Goal: Information Seeking & Learning: Learn about a topic

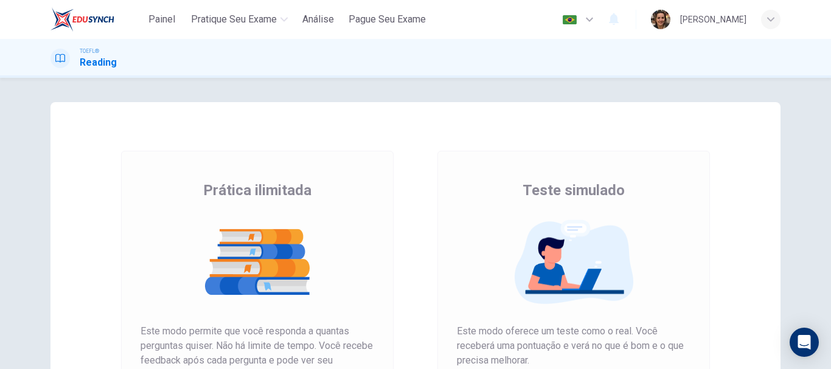
scroll to position [219, 0]
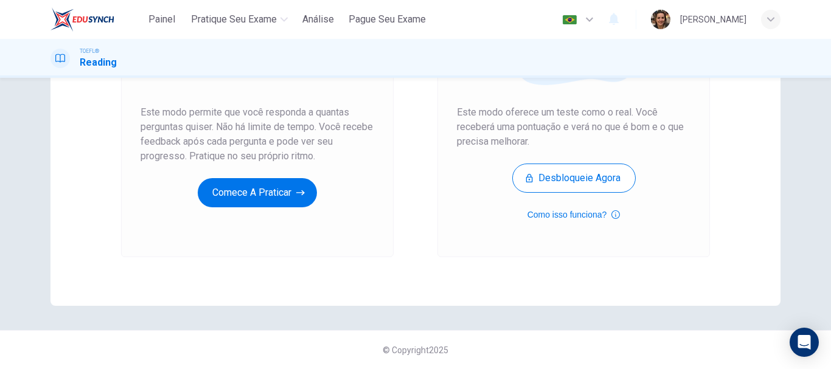
click at [239, 240] on div "Prática ilimitada Este modo permite que você responda a quantas perguntas quise…" at bounding box center [257, 95] width 273 height 326
click at [240, 234] on div "Prática ilimitada Este modo permite que você responda a quantas perguntas quise…" at bounding box center [257, 95] width 273 height 326
click at [262, 225] on div "Prática ilimitada Este modo permite que você responda a quantas perguntas quise…" at bounding box center [257, 95] width 273 height 326
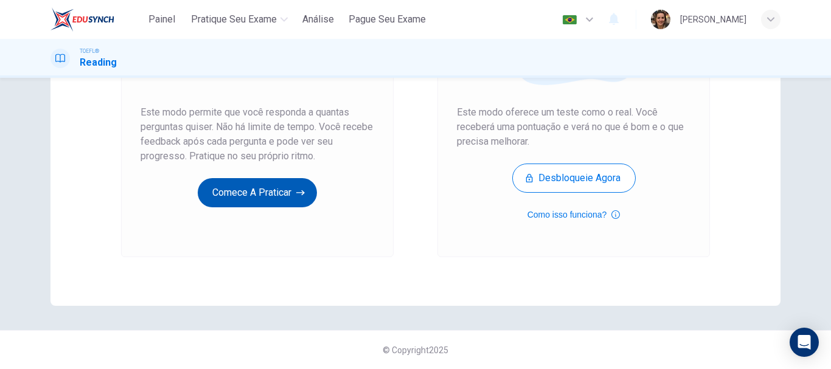
click at [274, 192] on button "Comece a praticar" at bounding box center [257, 192] width 119 height 29
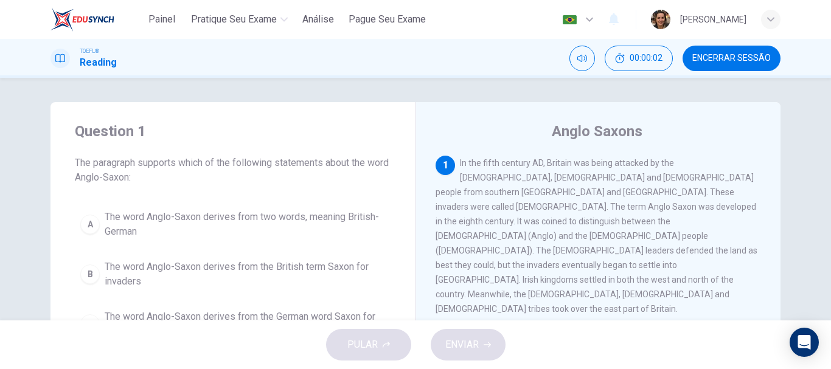
scroll to position [61, 0]
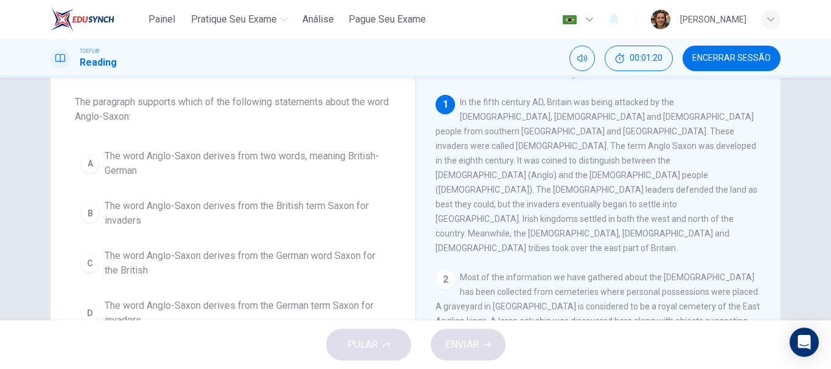
click at [322, 153] on span "The word Anglo-Saxon derives from two words, meaning British-German" at bounding box center [245, 163] width 281 height 29
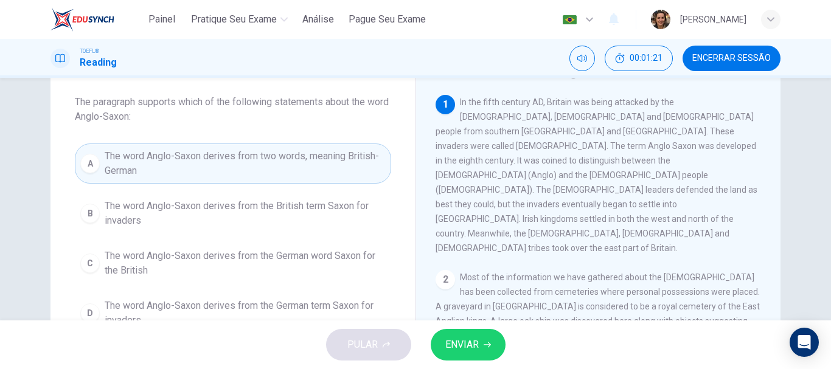
click at [474, 331] on button "ENVIAR" at bounding box center [468, 345] width 75 height 32
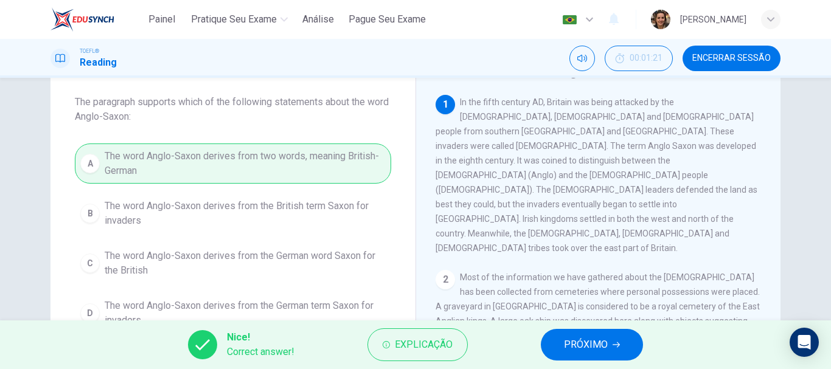
click at [596, 346] on span "PRÓXIMO" at bounding box center [586, 345] width 44 height 17
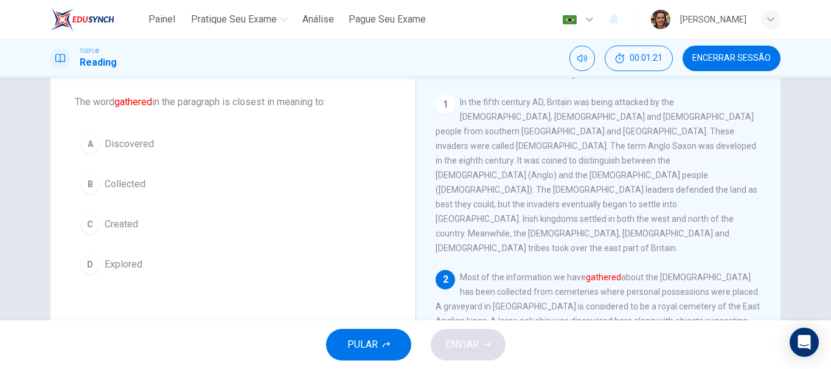
scroll to position [136, 0]
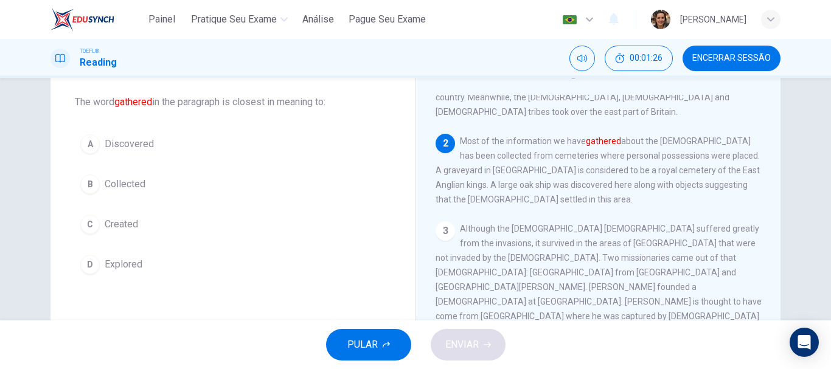
drag, startPoint x: 575, startPoint y: 102, endPoint x: 637, endPoint y: 97, distance: 61.7
click at [637, 134] on div "2 Most of the information we have gathered about the [DEMOGRAPHIC_DATA] has bee…" at bounding box center [599, 170] width 326 height 73
drag, startPoint x: 116, startPoint y: 100, endPoint x: 146, endPoint y: 96, distance: 30.7
click at [146, 96] on font "gathered" at bounding box center [133, 102] width 38 height 12
drag, startPoint x: 571, startPoint y: 103, endPoint x: 617, endPoint y: 101, distance: 45.7
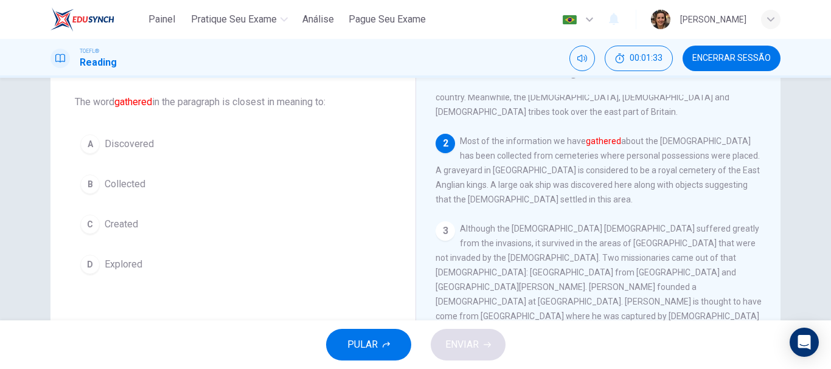
click at [617, 136] on span "Most of the information we have gathered about the [DEMOGRAPHIC_DATA] has been …" at bounding box center [598, 170] width 324 height 68
click at [127, 180] on span "Collected" at bounding box center [125, 184] width 41 height 15
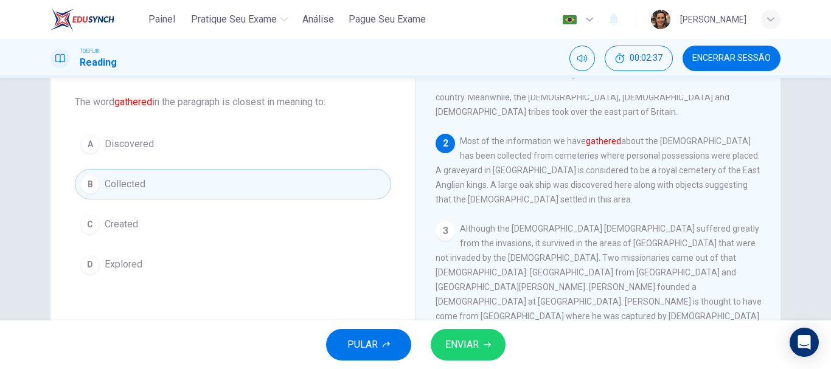
click at [475, 351] on span "ENVIAR" at bounding box center [462, 345] width 33 height 17
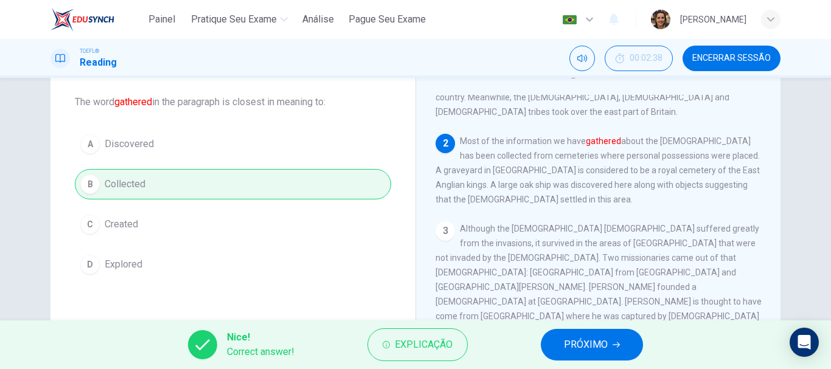
click at [589, 344] on span "PRÓXIMO" at bounding box center [586, 345] width 44 height 17
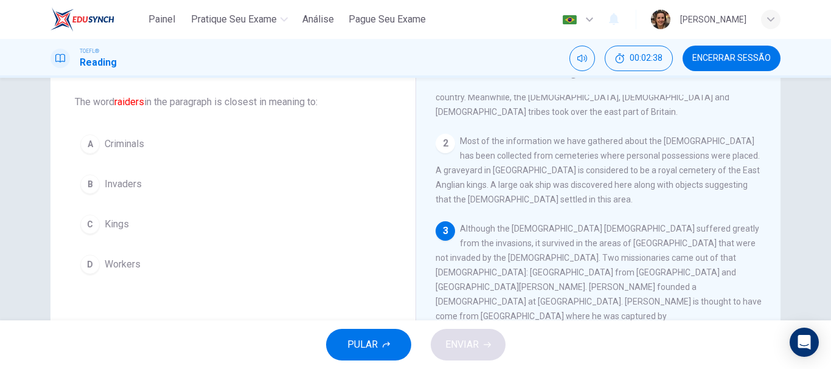
scroll to position [227, 0]
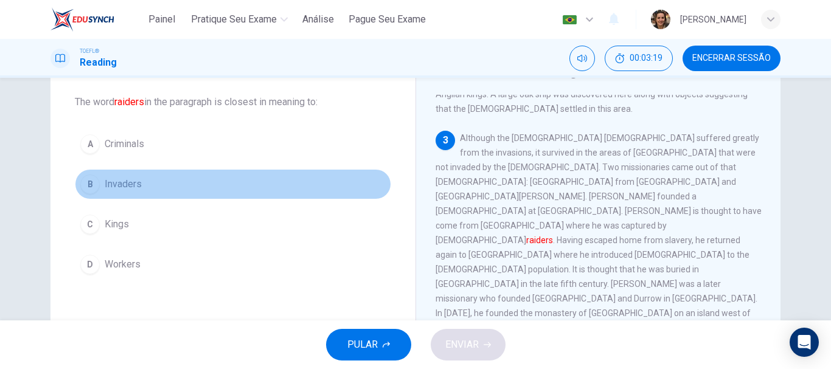
click at [119, 184] on span "Invaders" at bounding box center [123, 184] width 37 height 15
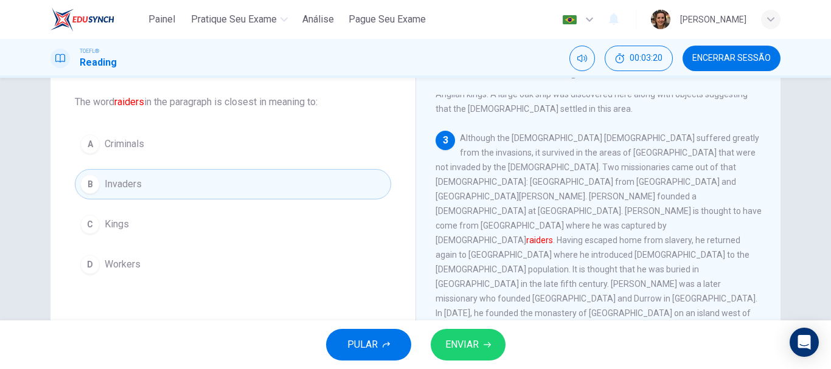
click at [480, 345] on button "ENVIAR" at bounding box center [468, 345] width 75 height 32
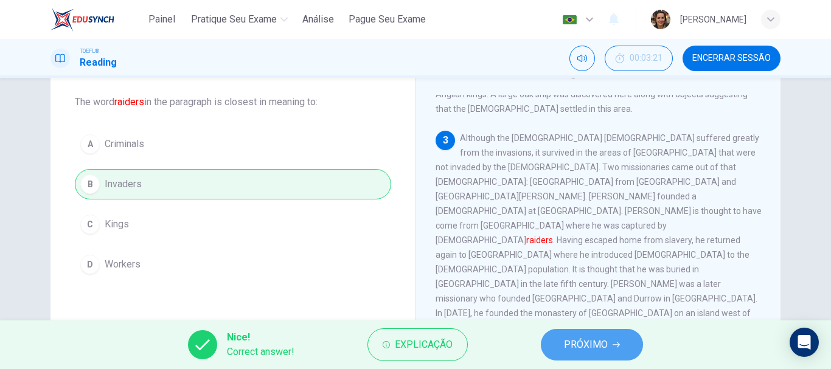
click at [582, 339] on span "PRÓXIMO" at bounding box center [586, 345] width 44 height 17
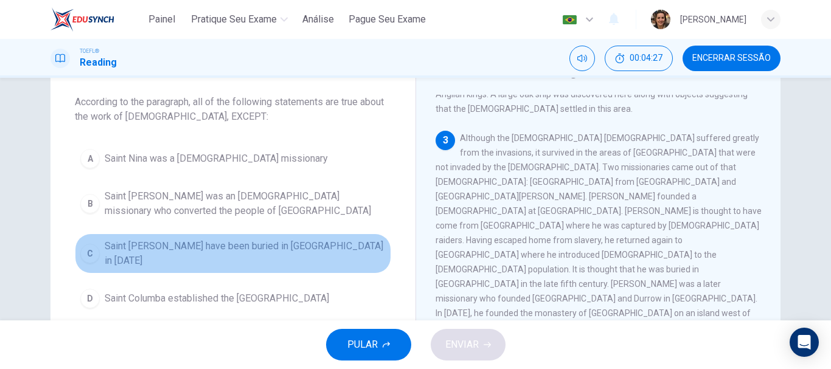
click at [149, 245] on span "Saint [PERSON_NAME] have been buried in [GEOGRAPHIC_DATA] in [DATE]" at bounding box center [245, 253] width 281 height 29
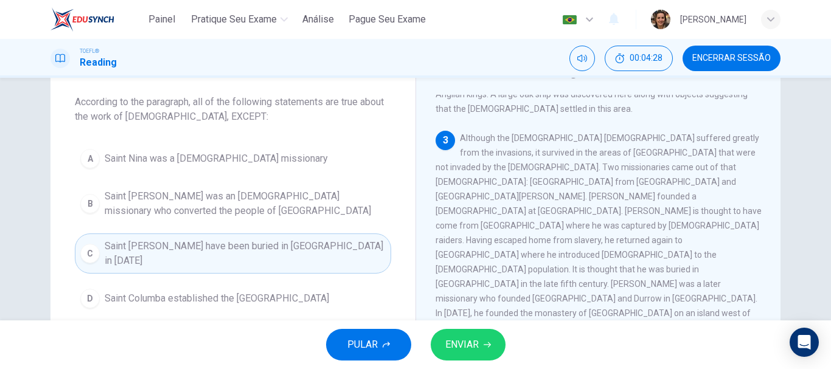
click at [461, 337] on span "ENVIAR" at bounding box center [462, 345] width 33 height 17
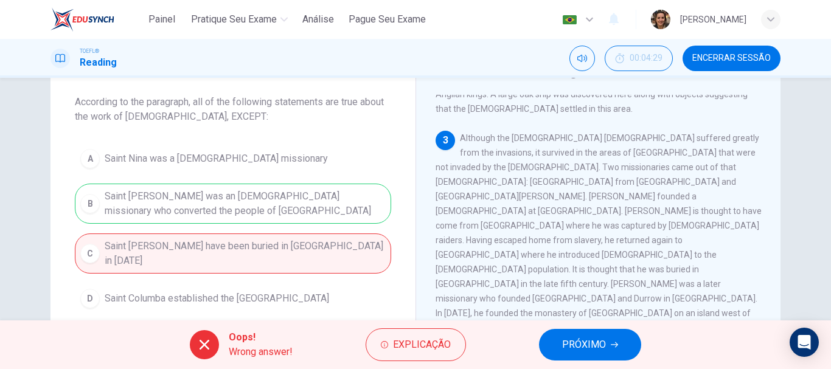
click at [586, 338] on span "PRÓXIMO" at bounding box center [584, 345] width 44 height 17
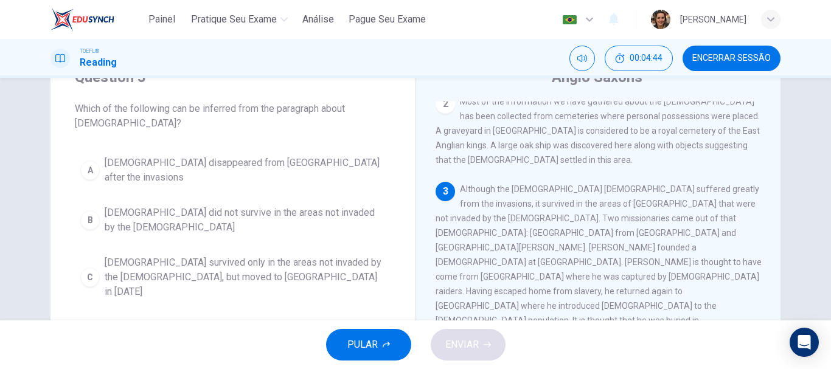
scroll to position [58, 0]
